Goal: Find specific fact: Find specific fact

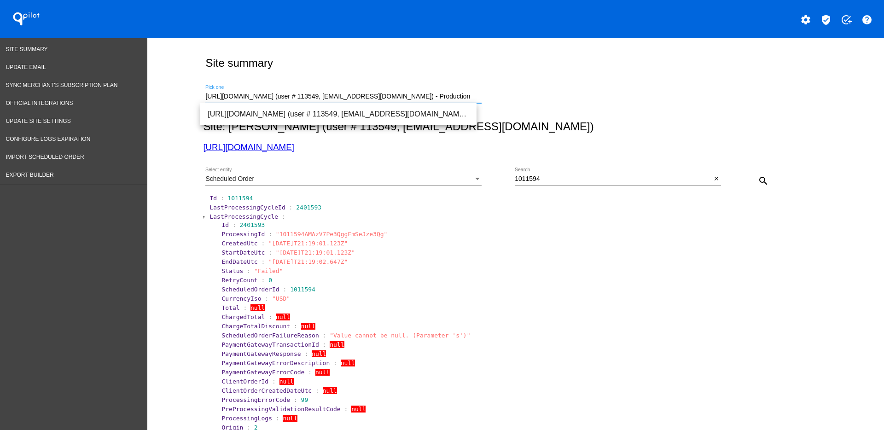
drag, startPoint x: 471, startPoint y: 98, endPoint x: 192, endPoint y: 91, distance: 279.1
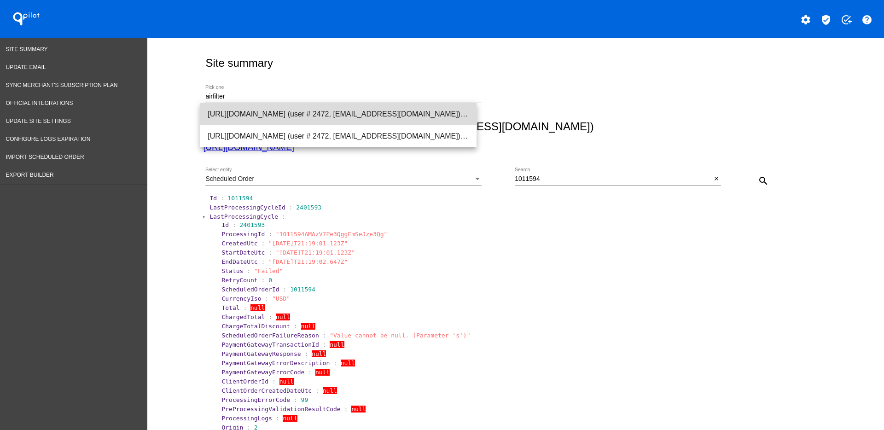
click at [283, 112] on span "[URL][DOMAIN_NAME] (user # 2472, [EMAIL_ADDRESS][DOMAIN_NAME]) - Production" at bounding box center [338, 114] width 261 height 22
type input "[URL][DOMAIN_NAME] (user # 2472, [EMAIL_ADDRESS][DOMAIN_NAME]) - Production"
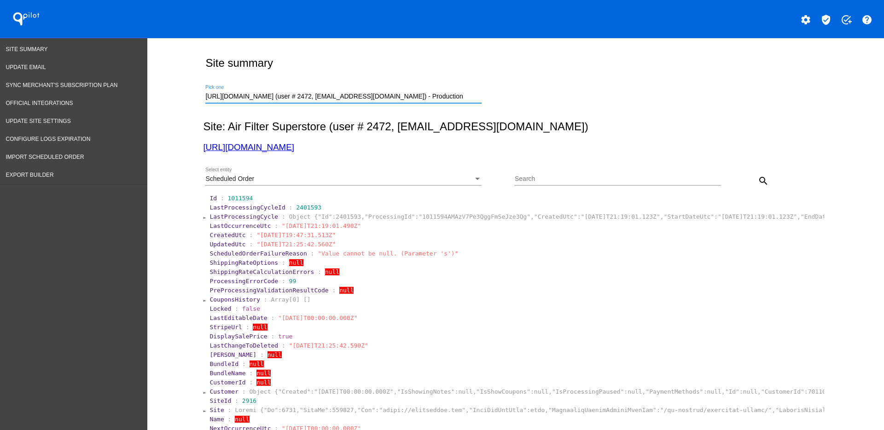
click at [416, 166] on div "Scheduled Order Select entity Search search" at bounding box center [513, 177] width 621 height 33
click at [417, 174] on div "Scheduled Order Select entity" at bounding box center [343, 177] width 276 height 18
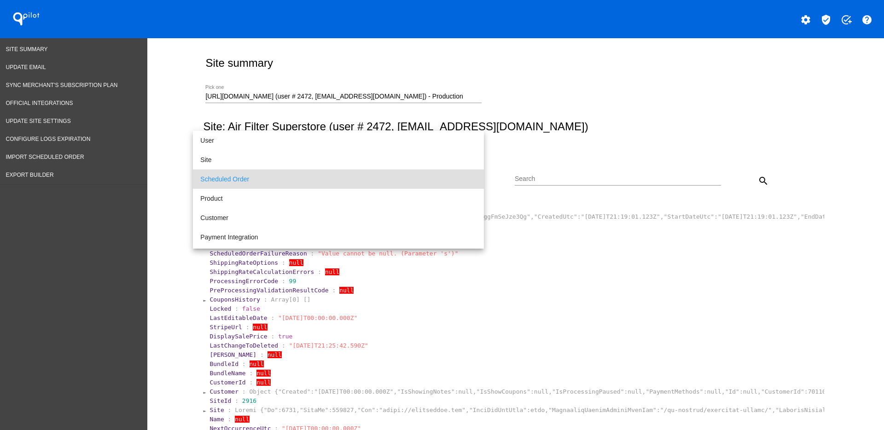
click at [758, 184] on div at bounding box center [442, 215] width 884 height 430
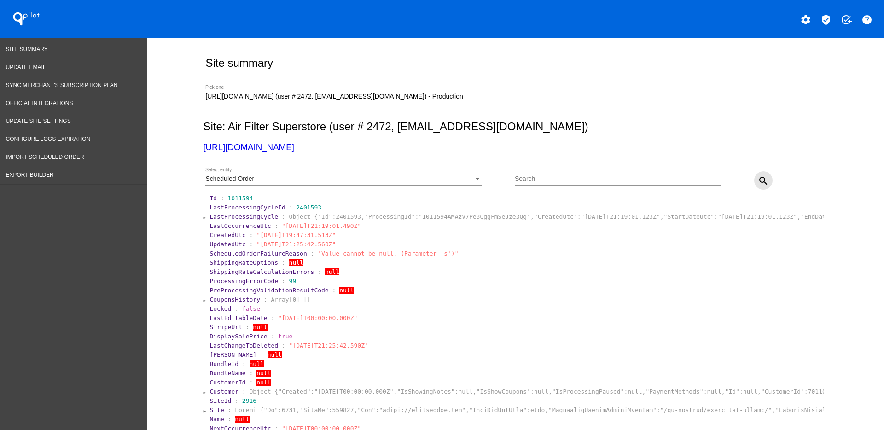
click at [760, 179] on mat-icon "search" at bounding box center [763, 180] width 11 height 11
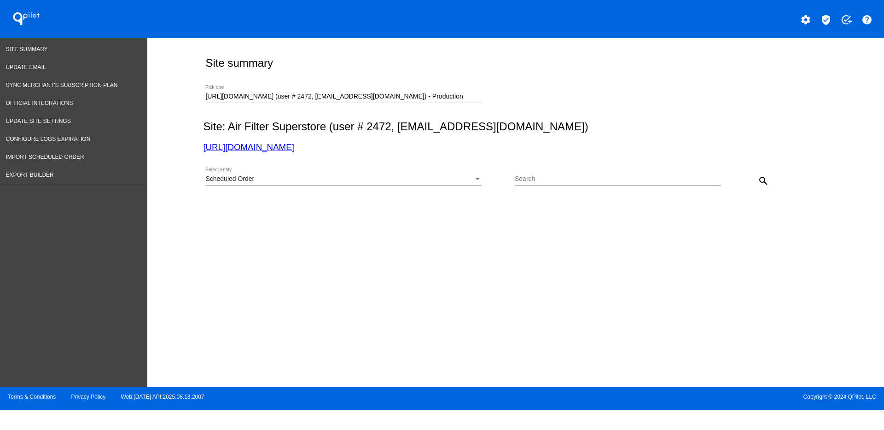
click at [321, 177] on div "Scheduled Order" at bounding box center [339, 178] width 268 height 7
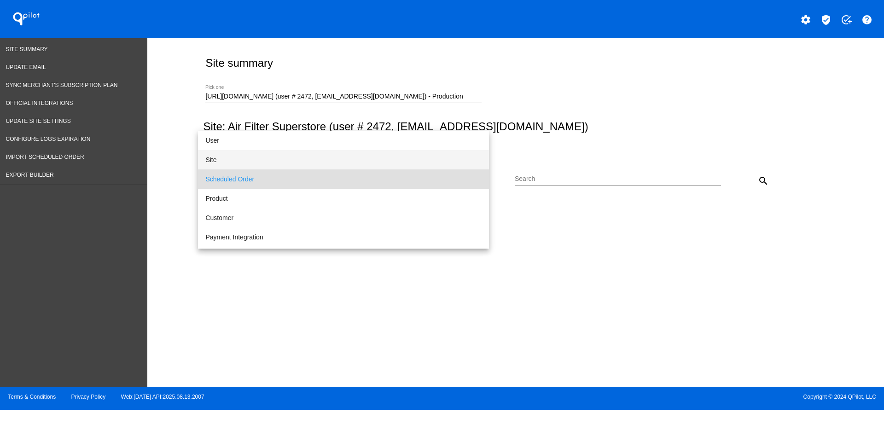
click at [277, 160] on span "Site" at bounding box center [343, 159] width 276 height 19
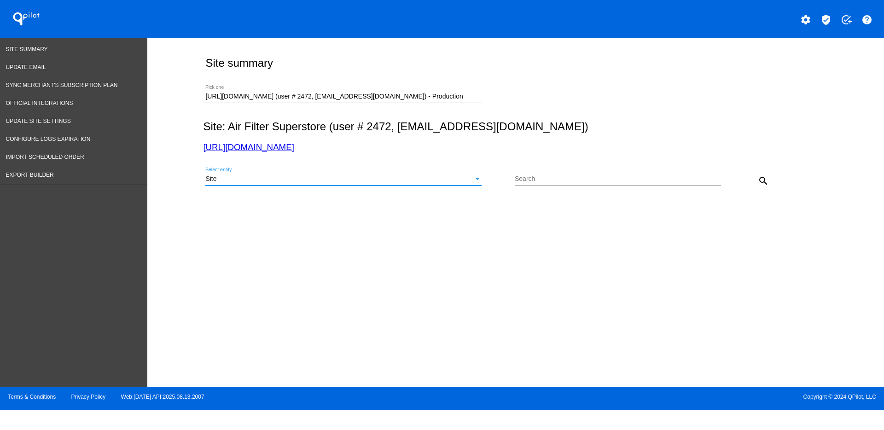
click at [769, 180] on button "search" at bounding box center [763, 180] width 18 height 18
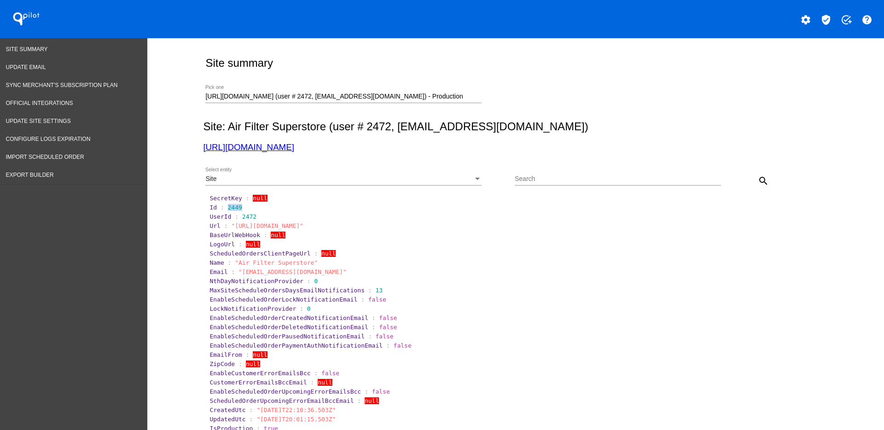
drag, startPoint x: 221, startPoint y: 209, endPoint x: 242, endPoint y: 207, distance: 20.4
click at [242, 207] on section "Id : 2449" at bounding box center [515, 207] width 613 height 7
copy span "2449"
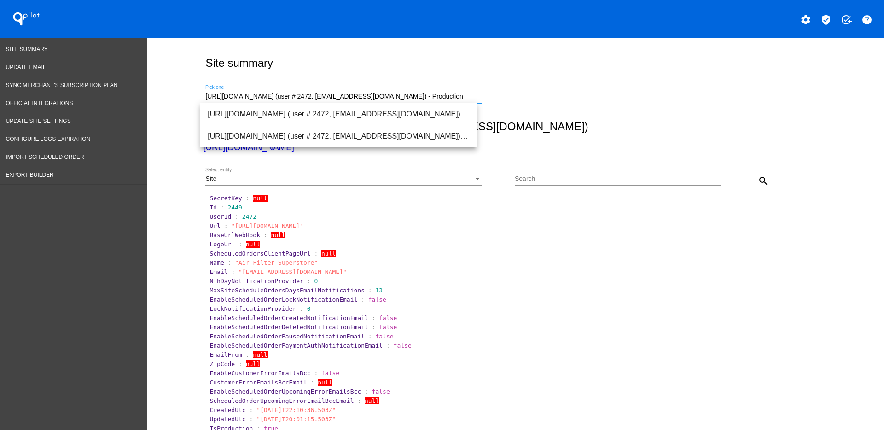
drag, startPoint x: 461, startPoint y: 96, endPoint x: 191, endPoint y: 103, distance: 270.3
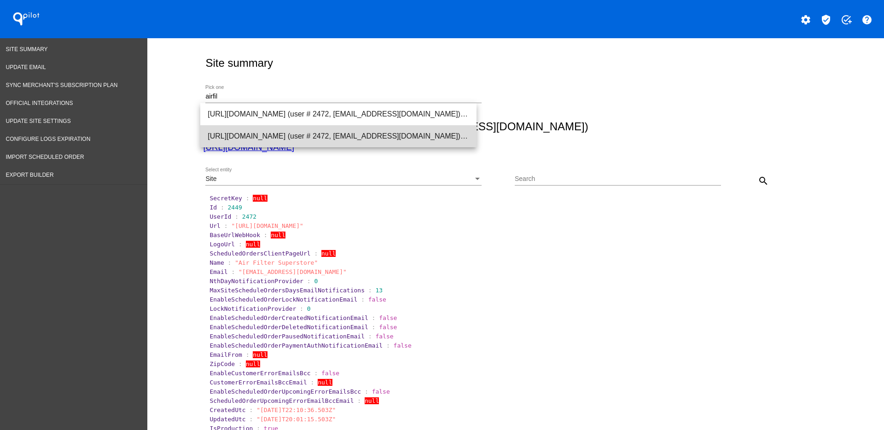
click at [238, 138] on span "[URL][DOMAIN_NAME] (user # 2472, [EMAIL_ADDRESS][DOMAIN_NAME]) - Production" at bounding box center [338, 136] width 261 height 22
type input "[URL][DOMAIN_NAME] (user # 2472, [EMAIL_ADDRESS][DOMAIN_NAME]) - Production"
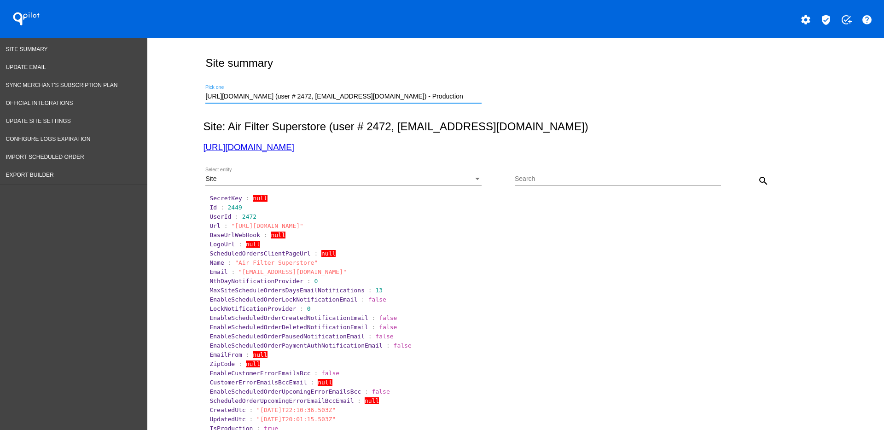
click at [758, 182] on mat-icon "search" at bounding box center [763, 180] width 11 height 11
drag, startPoint x: 224, startPoint y: 207, endPoint x: 238, endPoint y: 206, distance: 14.3
click at [238, 206] on section "Id : 2132" at bounding box center [515, 207] width 613 height 7
copy span "2132"
click at [444, 173] on div "Site Select entity" at bounding box center [343, 177] width 276 height 18
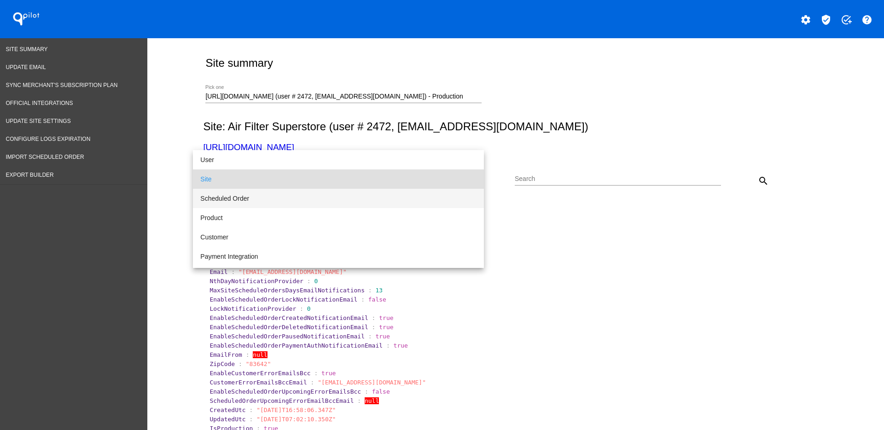
click at [424, 204] on span "Scheduled Order" at bounding box center [338, 198] width 276 height 19
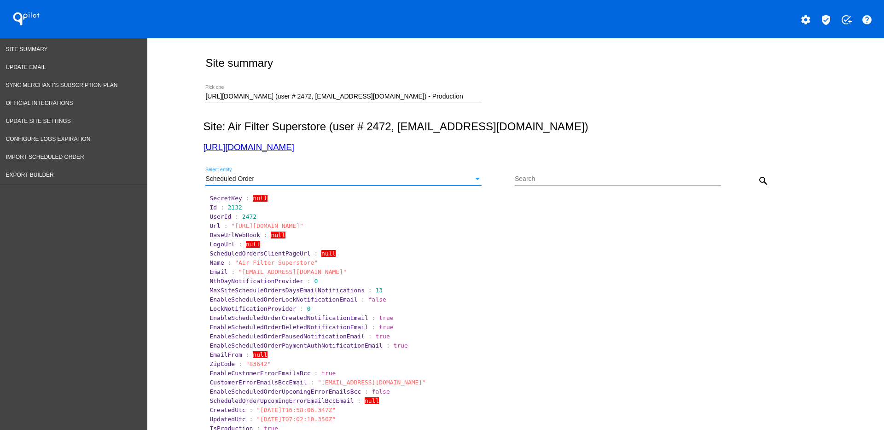
click at [765, 181] on button "search" at bounding box center [763, 180] width 18 height 18
